Goal: Task Accomplishment & Management: Manage account settings

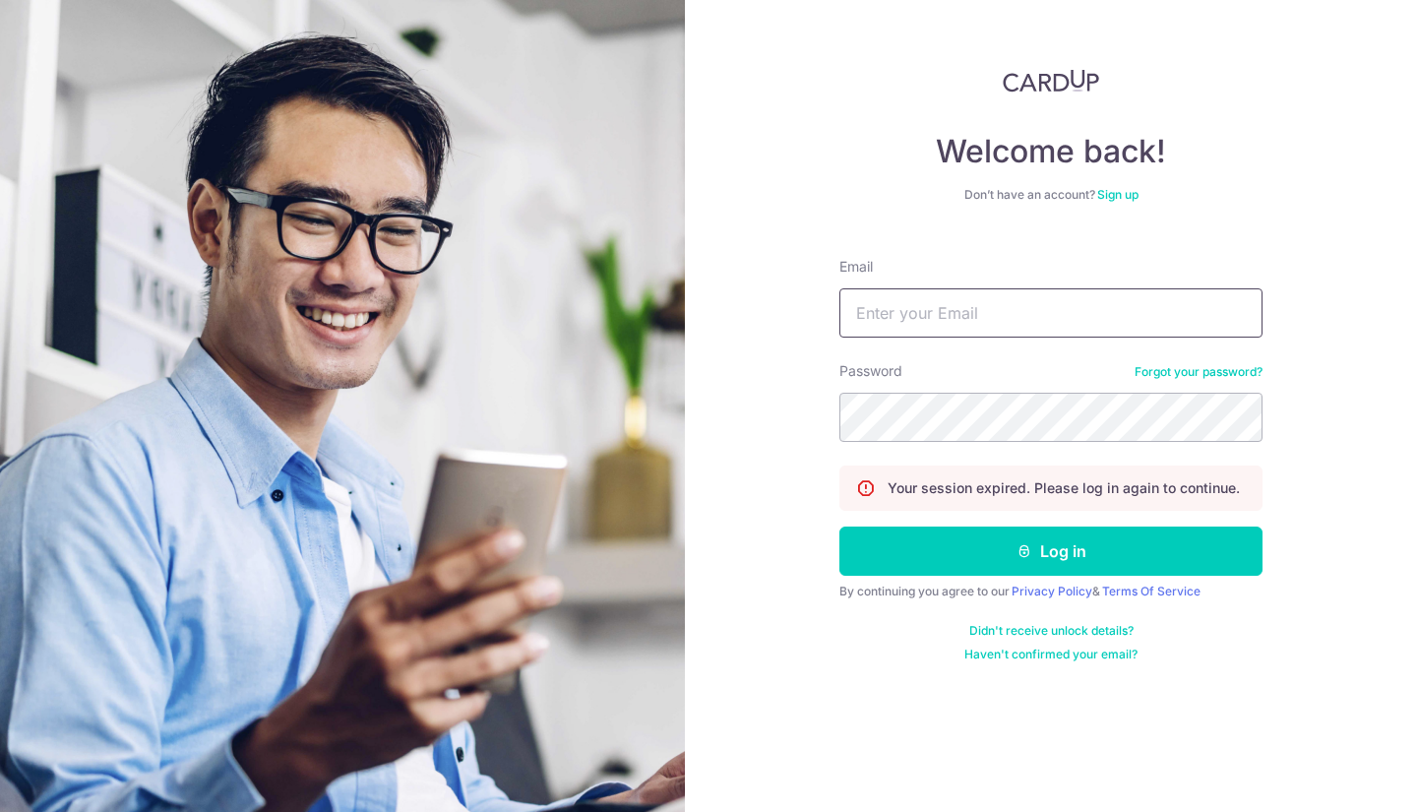
click at [1220, 318] on input "Email" at bounding box center [1050, 312] width 423 height 49
click at [933, 322] on input "Email" at bounding box center [1050, 312] width 423 height 49
type input "[EMAIL_ADDRESS][DOMAIN_NAME]"
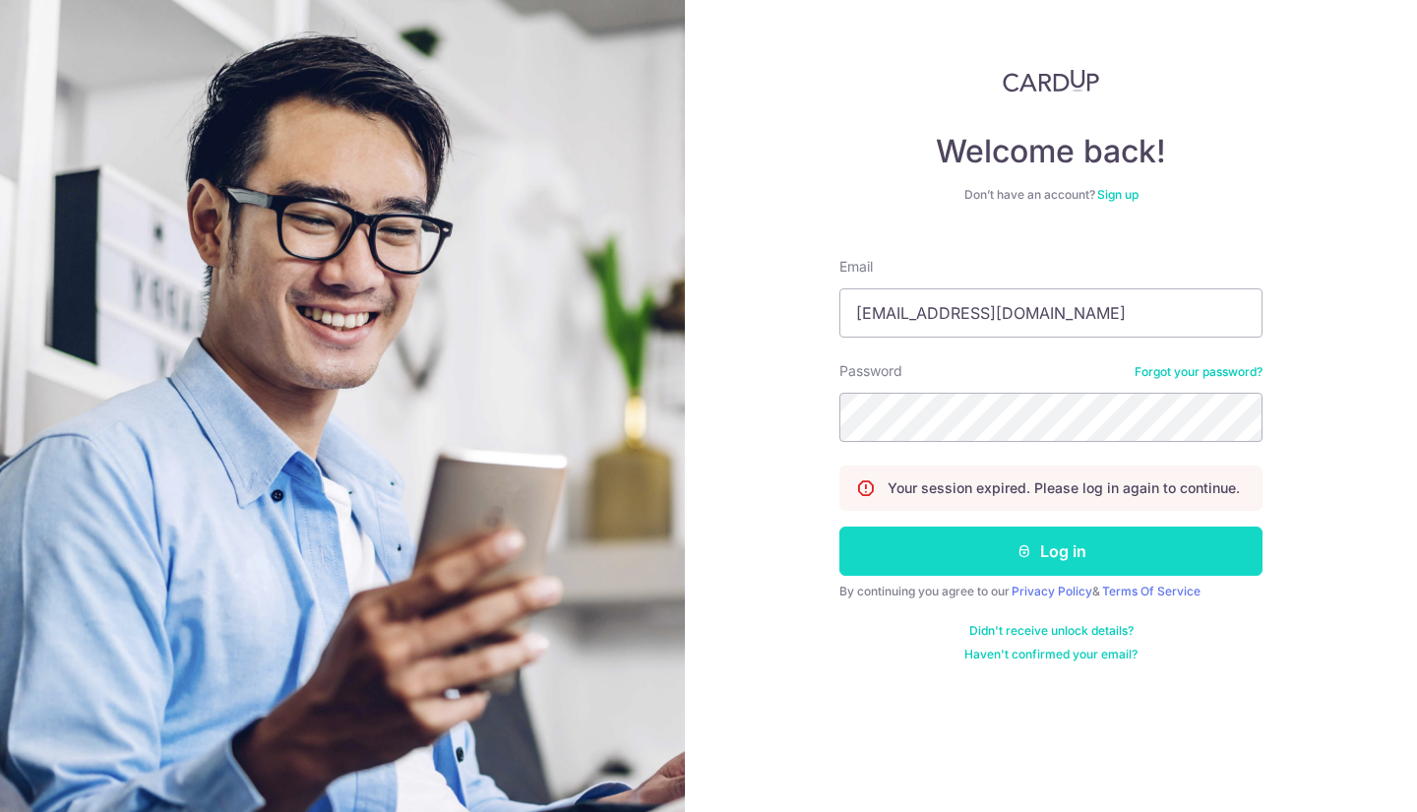
click at [951, 553] on button "Log in" at bounding box center [1050, 550] width 423 height 49
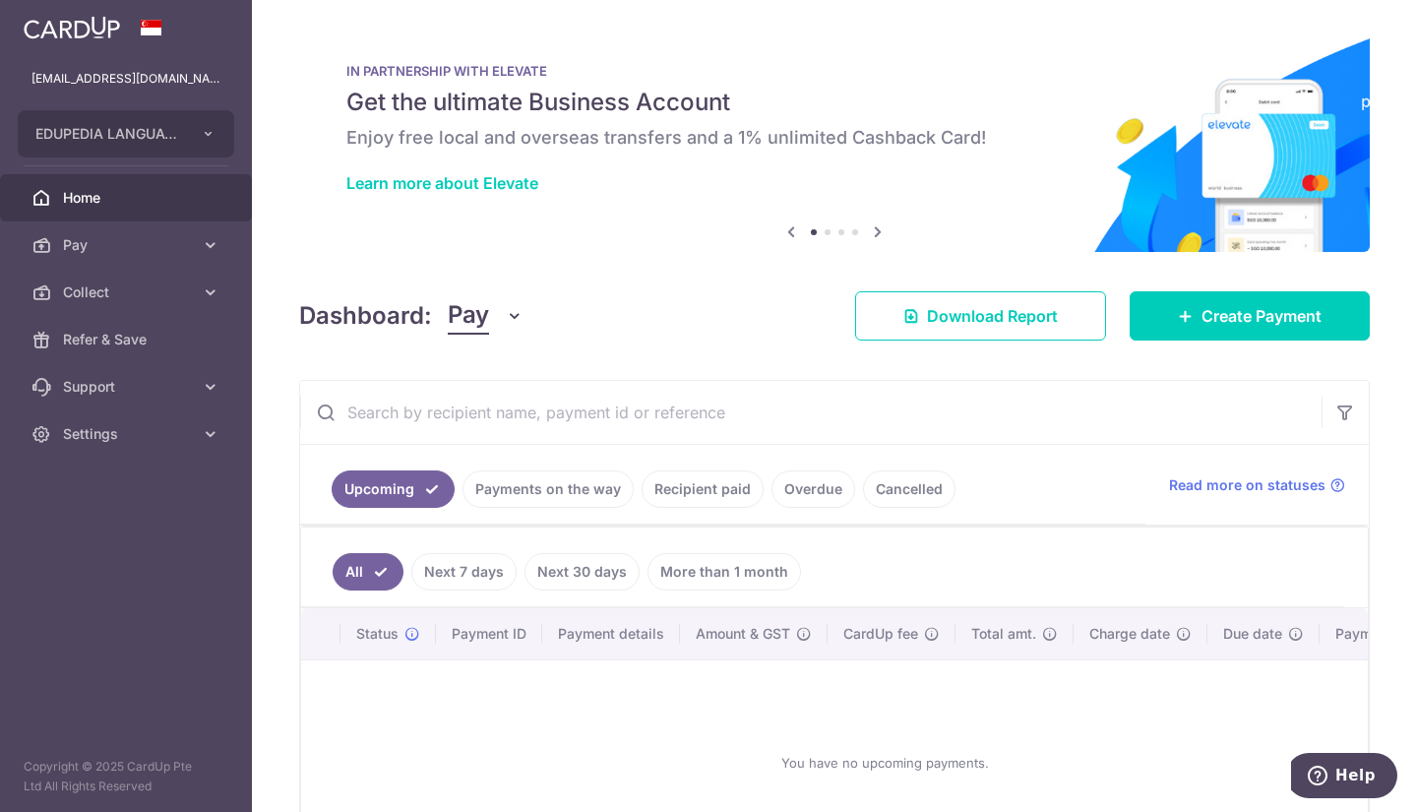
click at [593, 492] on link "Payments on the way" at bounding box center [548, 488] width 171 height 37
